Goal: Check status: Check status

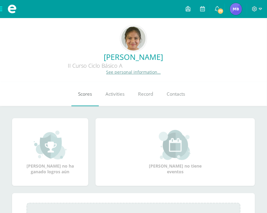
click at [88, 96] on span "Scores" at bounding box center [85, 94] width 14 height 6
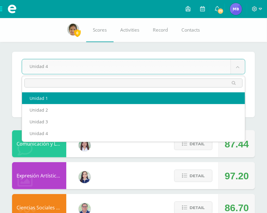
select select "Unidad 1"
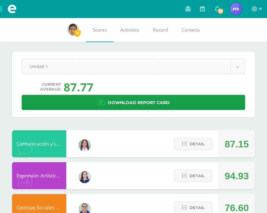
click at [106, 74] on div "Unidad 1" at bounding box center [133, 66] width 223 height 15
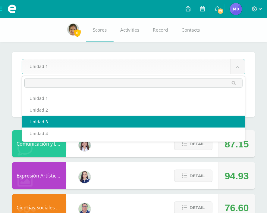
select select "Unidad 4"
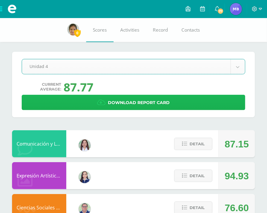
click at [105, 104] on icon at bounding box center [101, 102] width 8 height 7
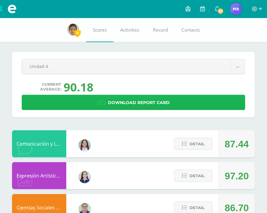
click at [106, 101] on icon at bounding box center [101, 102] width 8 height 7
click at [148, 101] on span "Download report card" at bounding box center [139, 102] width 62 height 15
